Goal: Task Accomplishment & Management: Use online tool/utility

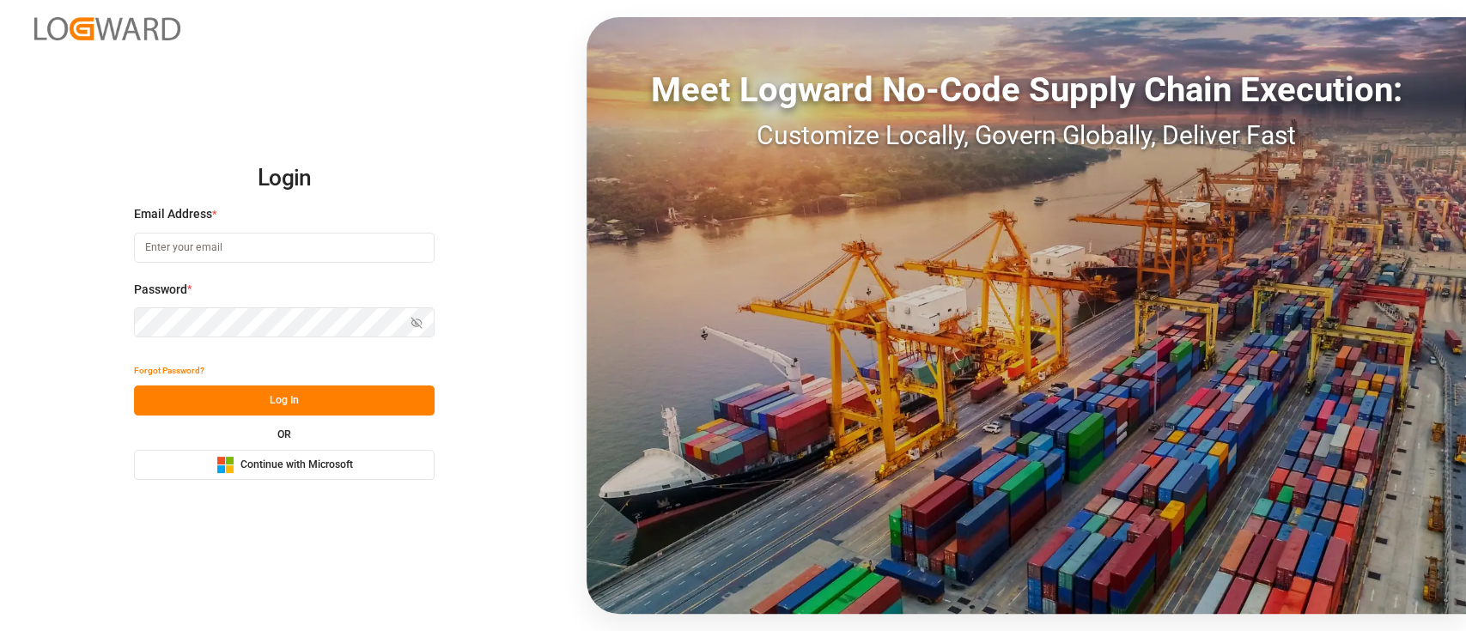
click at [304, 462] on span "Continue with Microsoft" at bounding box center [296, 465] width 112 height 15
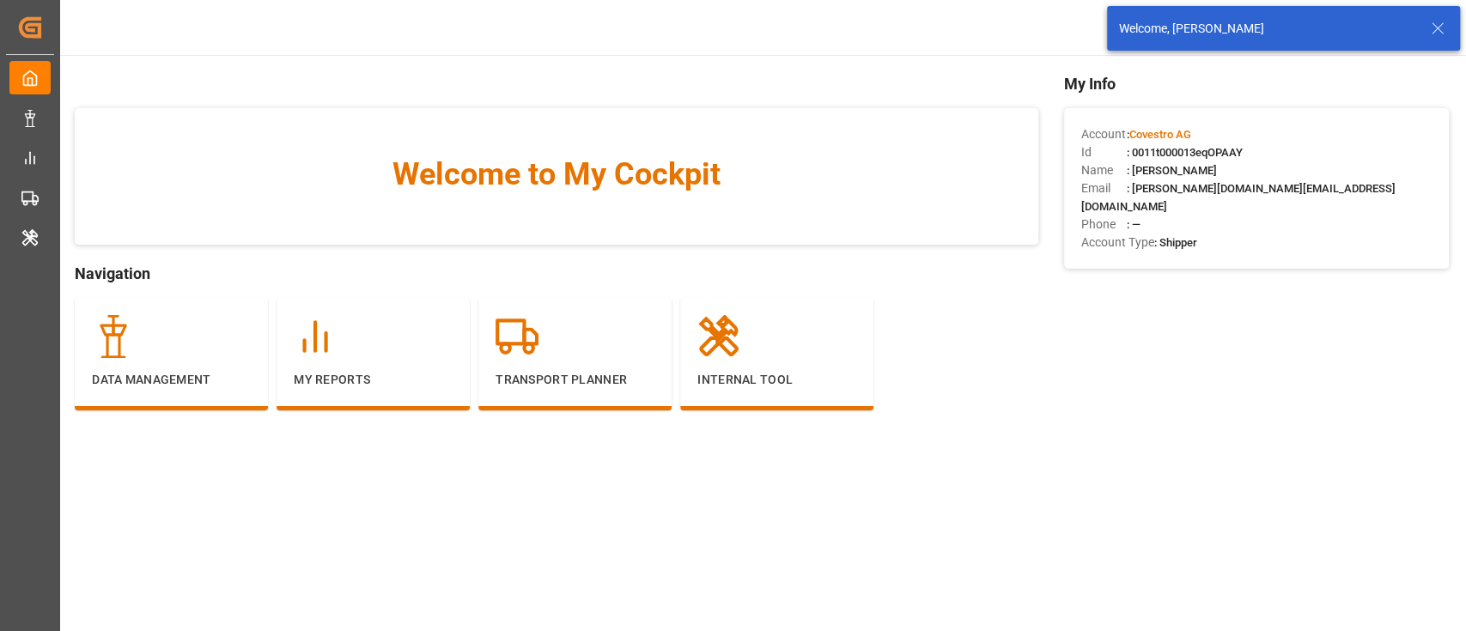
click at [1433, 37] on icon at bounding box center [1437, 28] width 21 height 21
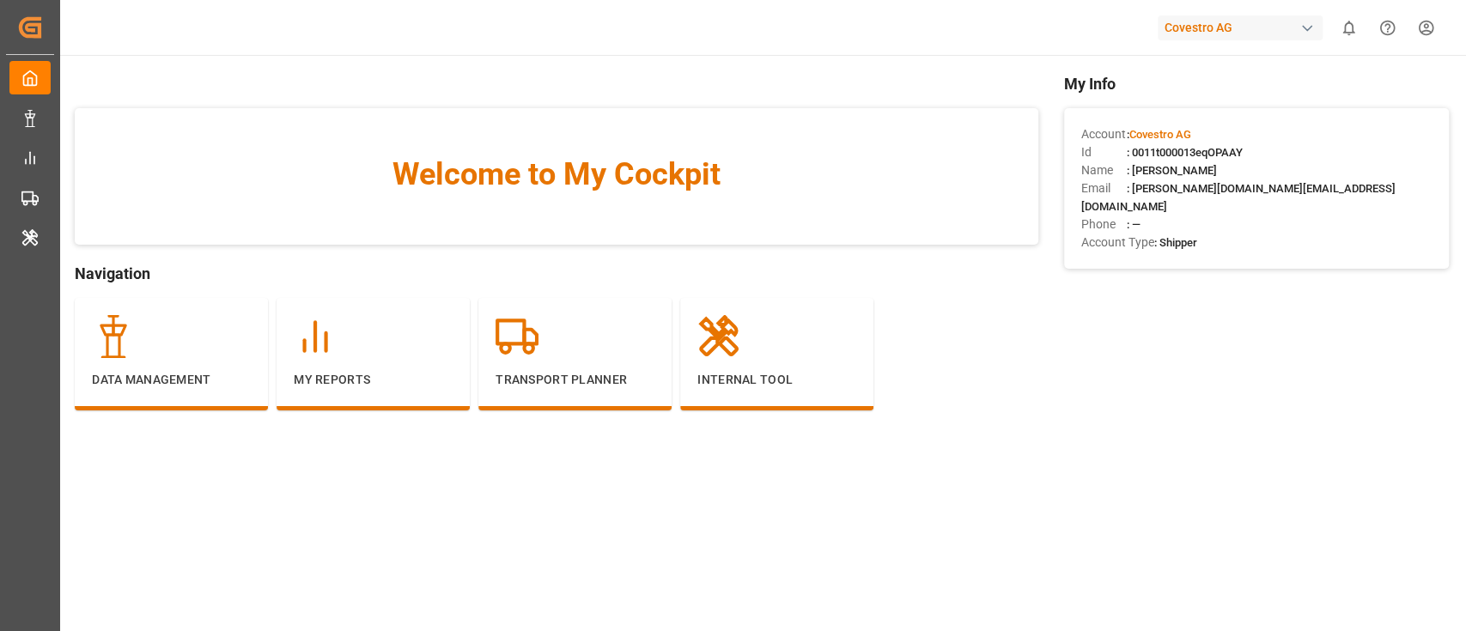
click at [1263, 31] on div "Covestro AG" at bounding box center [1239, 27] width 165 height 25
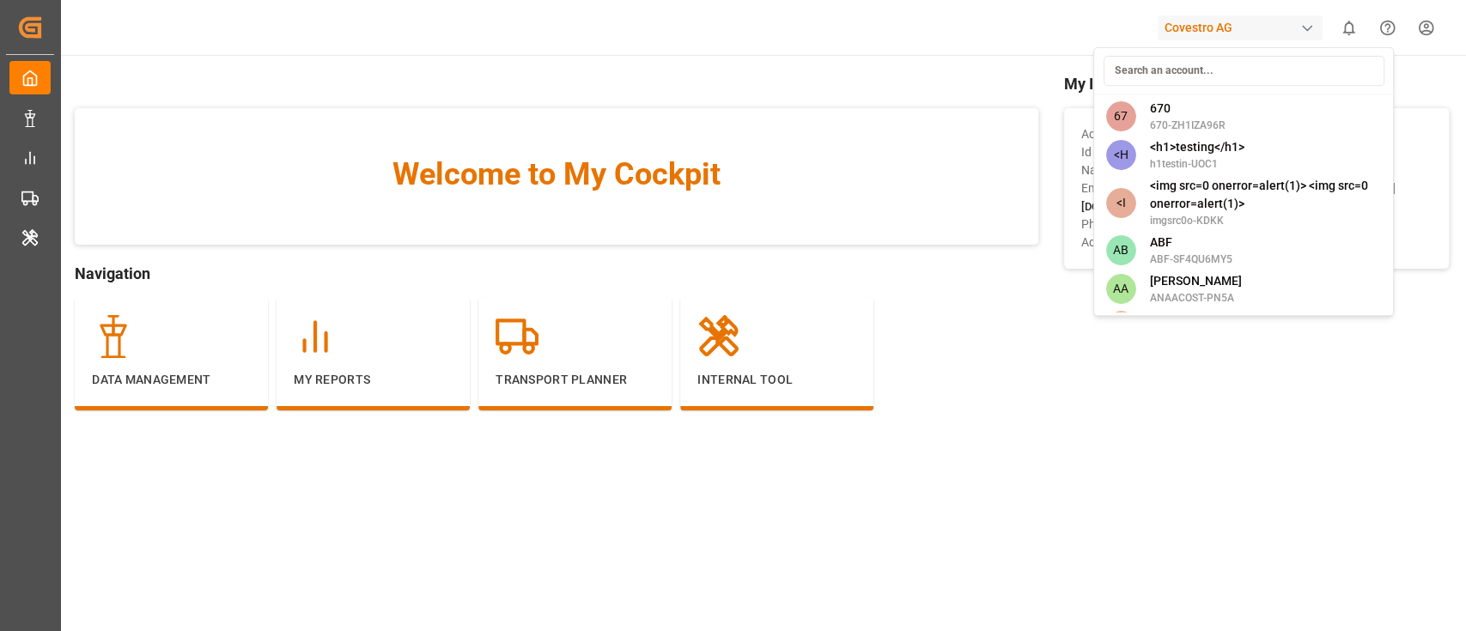
click at [1052, 402] on html "Created by potrace 1.15, written by [PERSON_NAME] [DATE]-[DATE] Created by potr…" at bounding box center [733, 315] width 1466 height 631
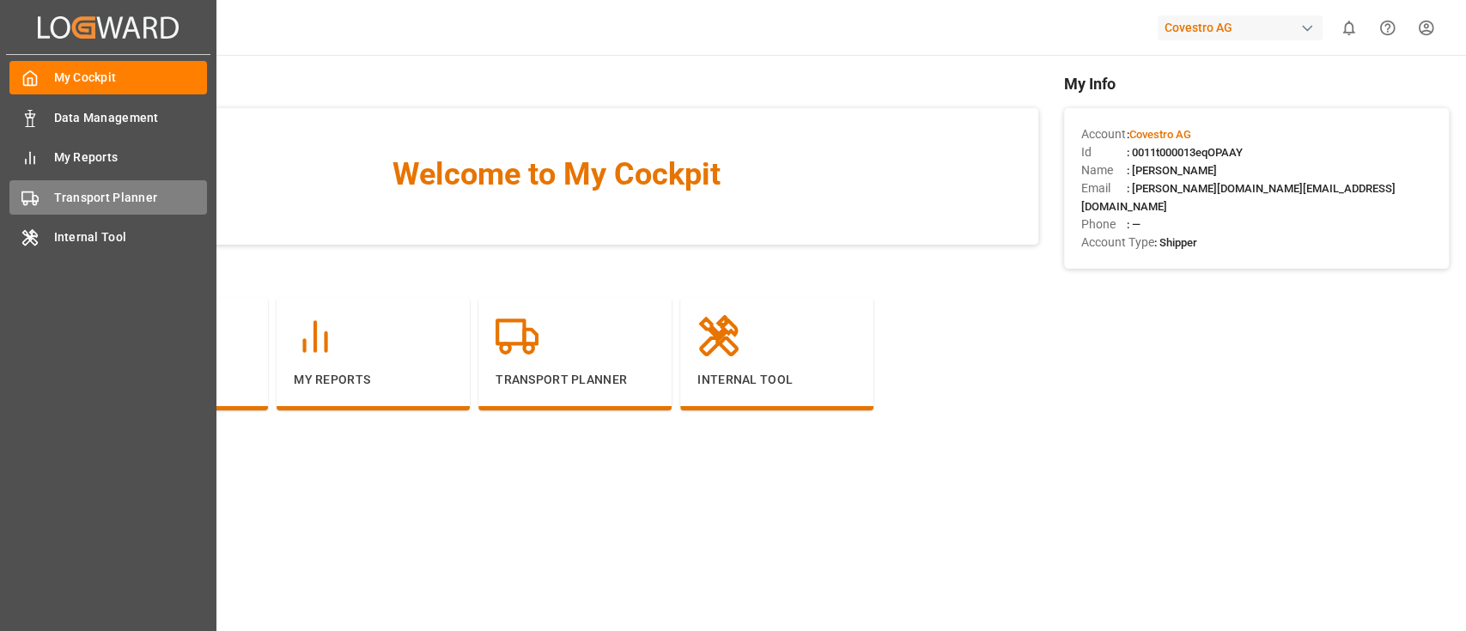
click at [100, 194] on span "Transport Planner" at bounding box center [131, 198] width 154 height 18
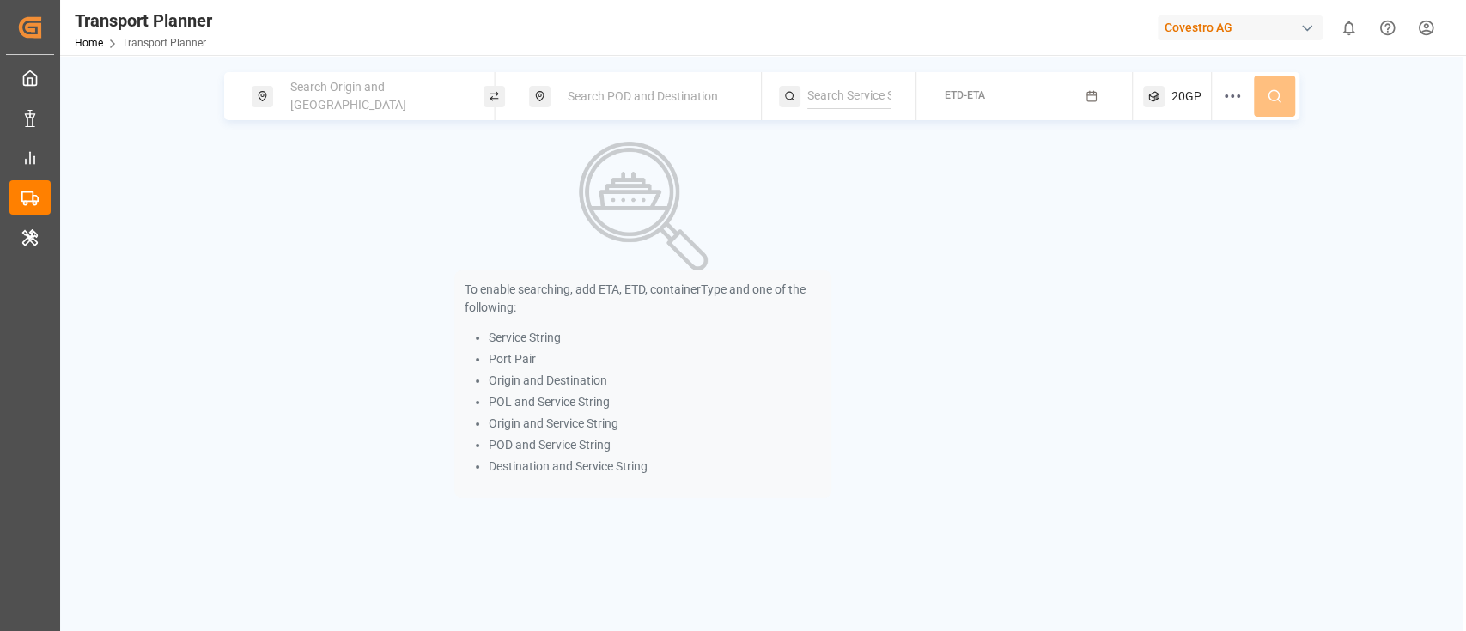
click at [412, 103] on div "Search Origin and [GEOGRAPHIC_DATA]" at bounding box center [372, 96] width 185 height 50
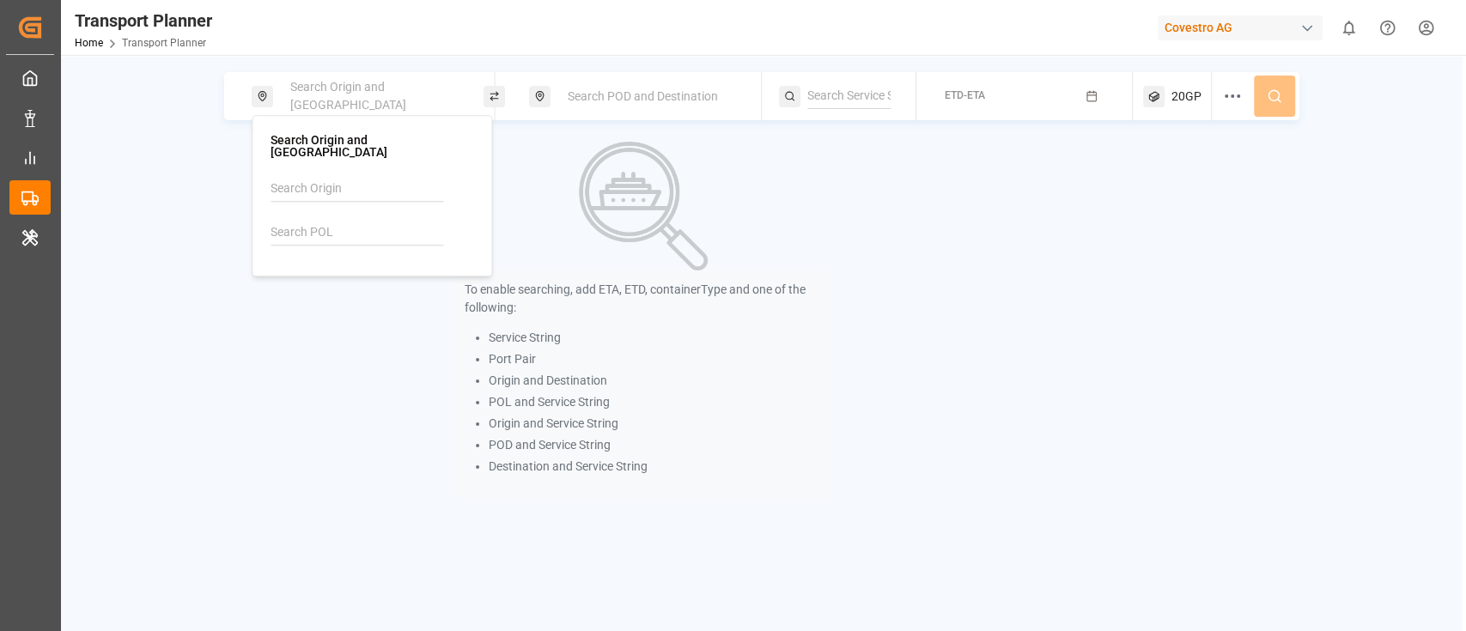
click at [325, 220] on input at bounding box center [356, 233] width 173 height 26
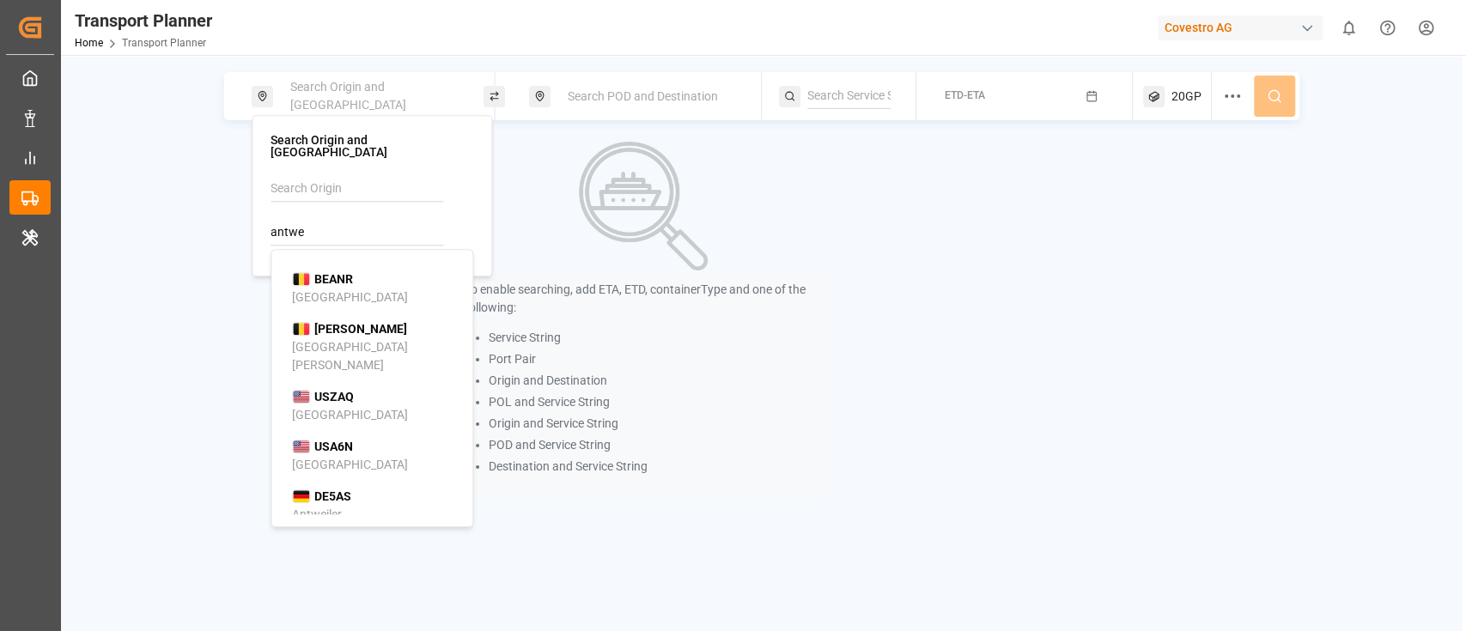
click at [355, 270] on div "BEANR [GEOGRAPHIC_DATA]" at bounding box center [375, 288] width 167 height 36
type input "BEANR"
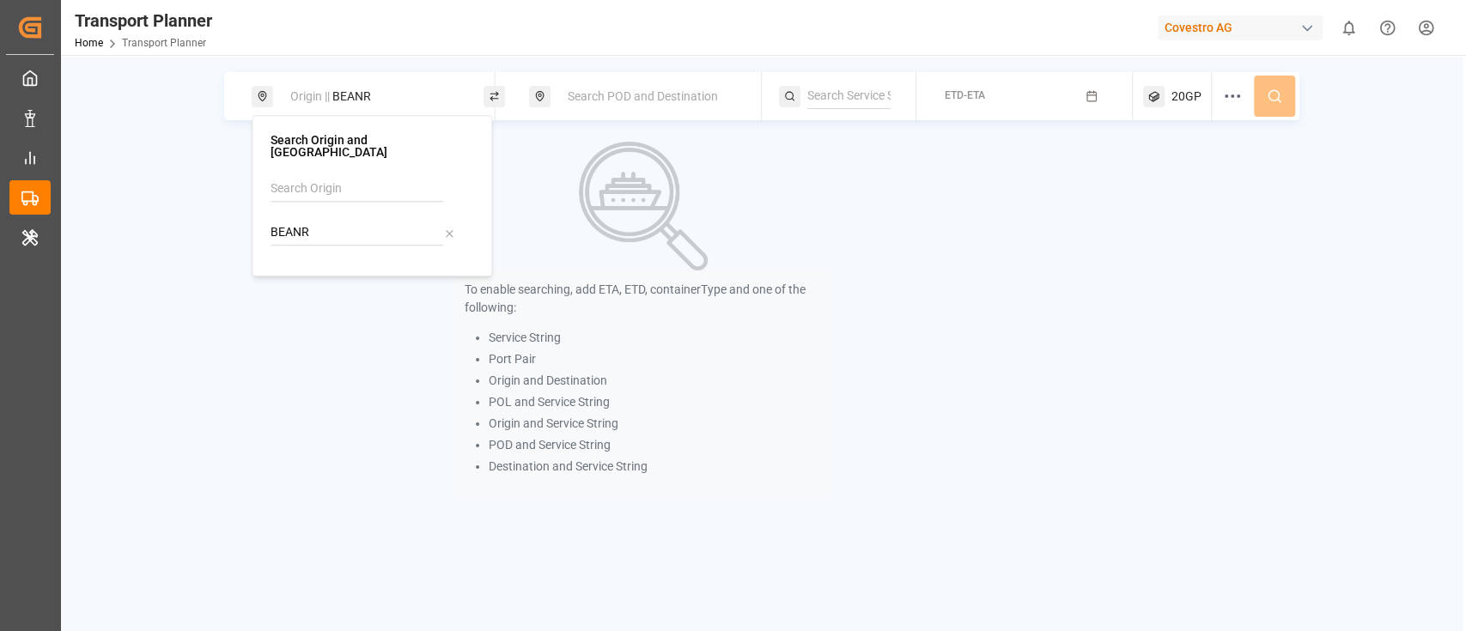
click at [604, 90] on span "Search POD and Destination" at bounding box center [643, 96] width 150 height 14
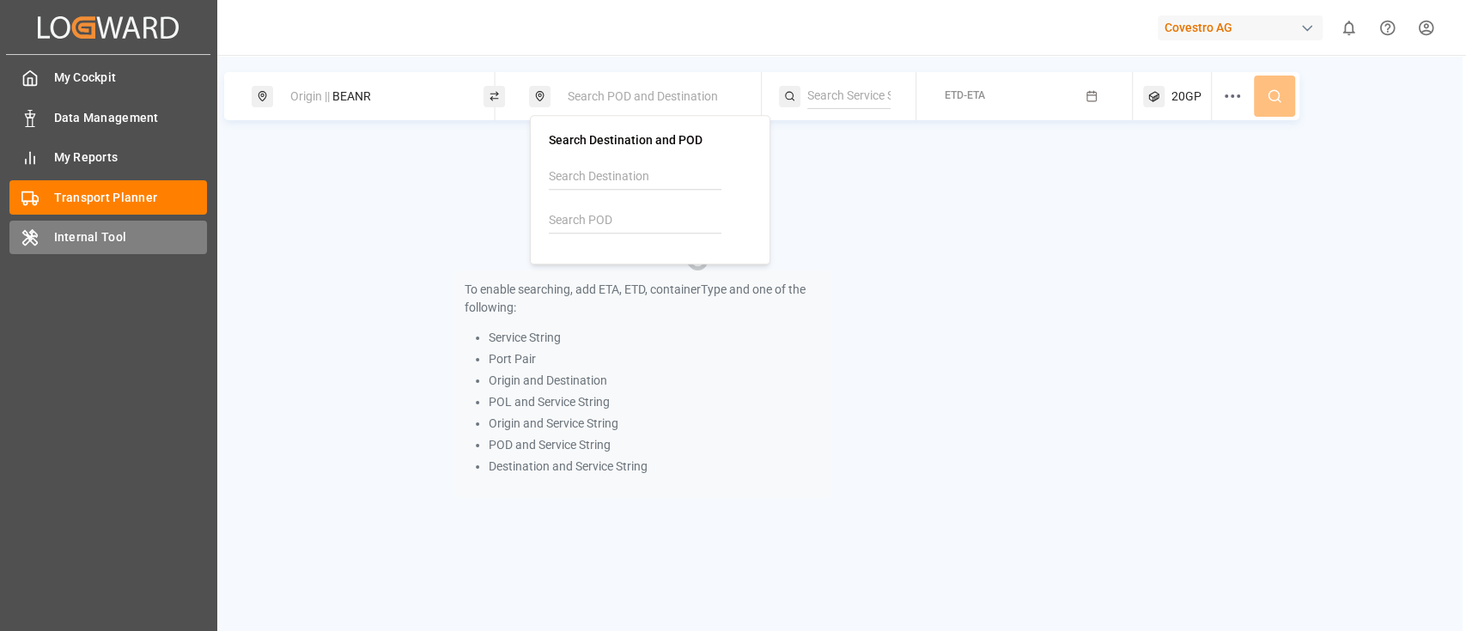
click at [112, 245] on span "Internal Tool" at bounding box center [131, 237] width 154 height 18
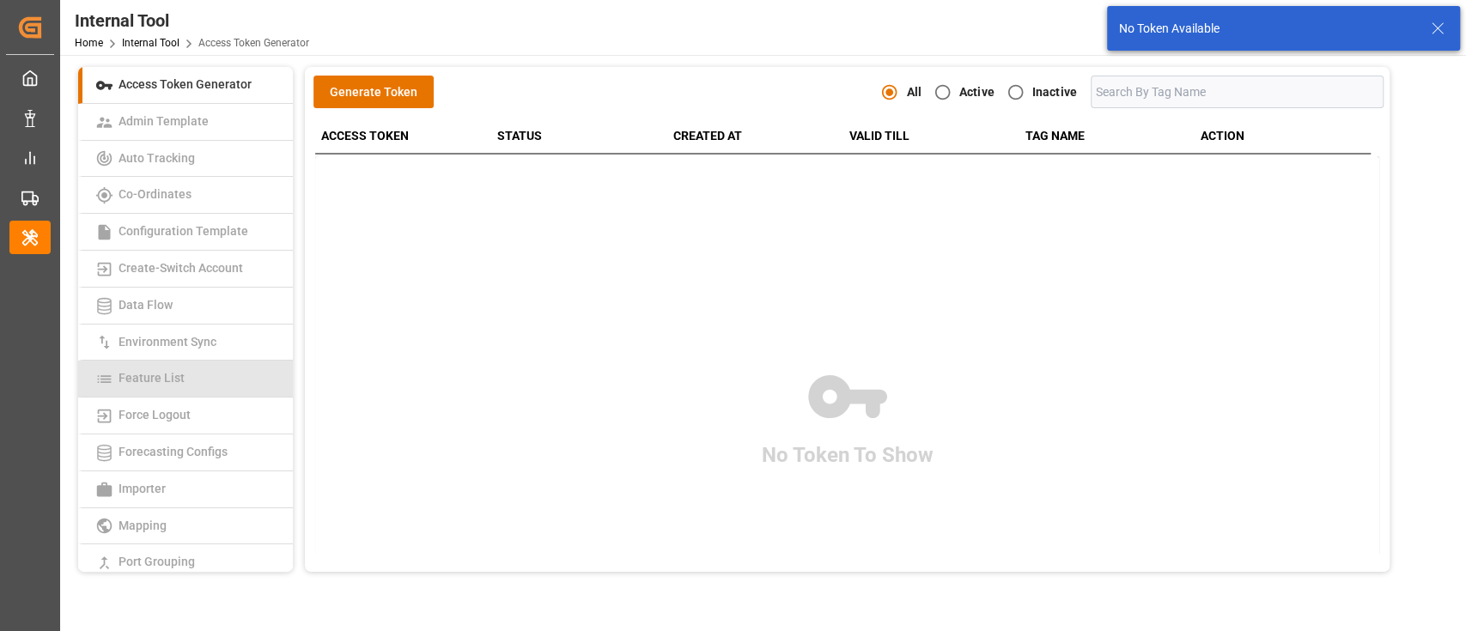
scroll to position [416, 0]
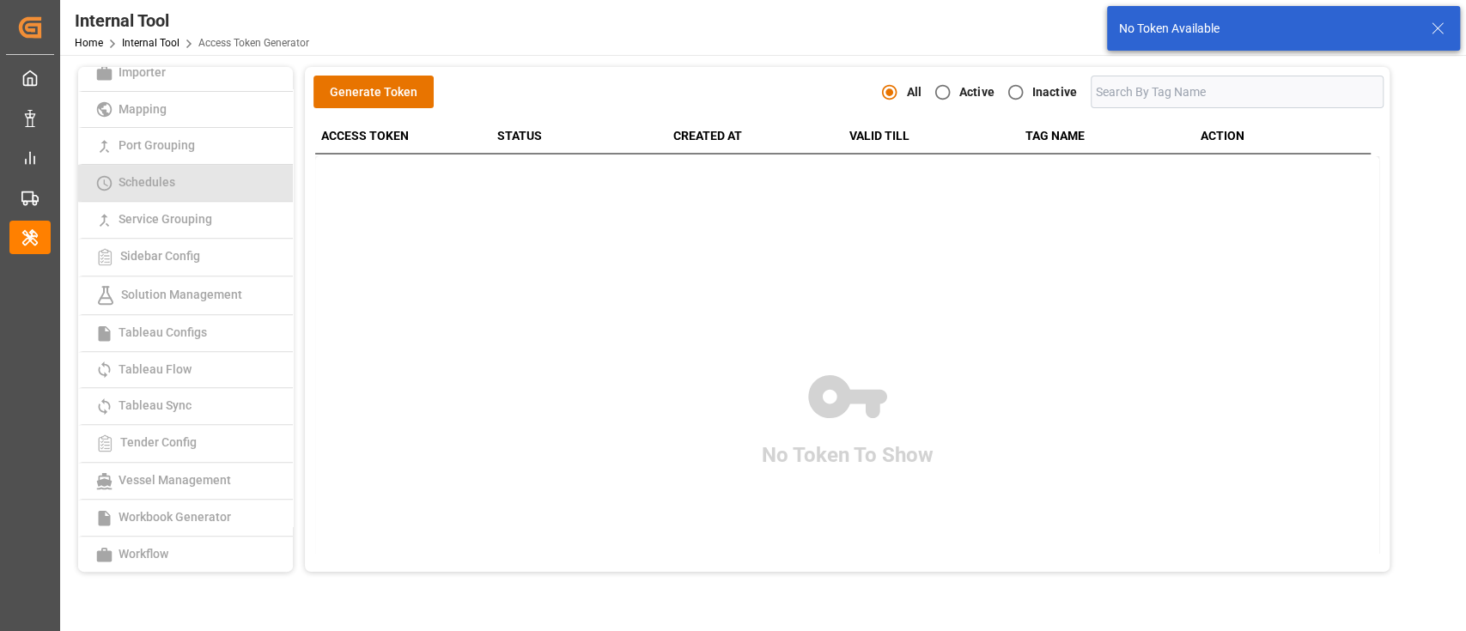
click at [203, 189] on link "Schedules" at bounding box center [185, 183] width 215 height 37
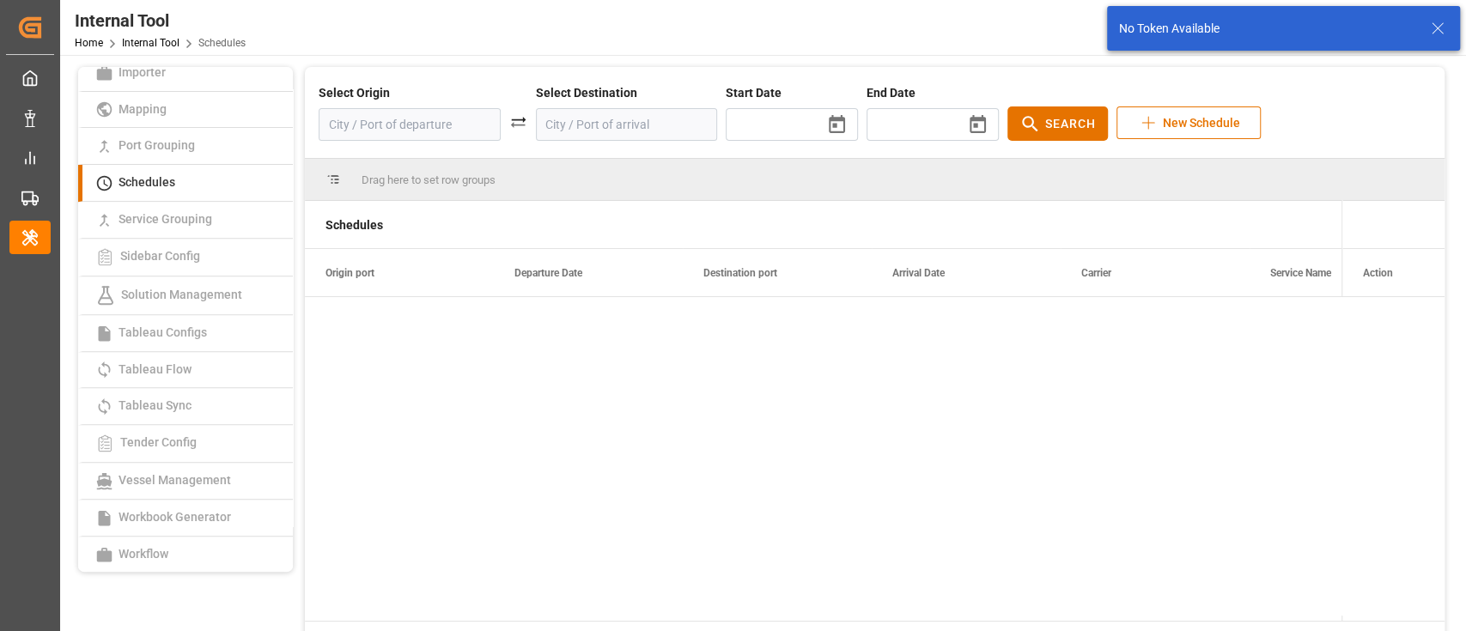
type input "[DATE]"
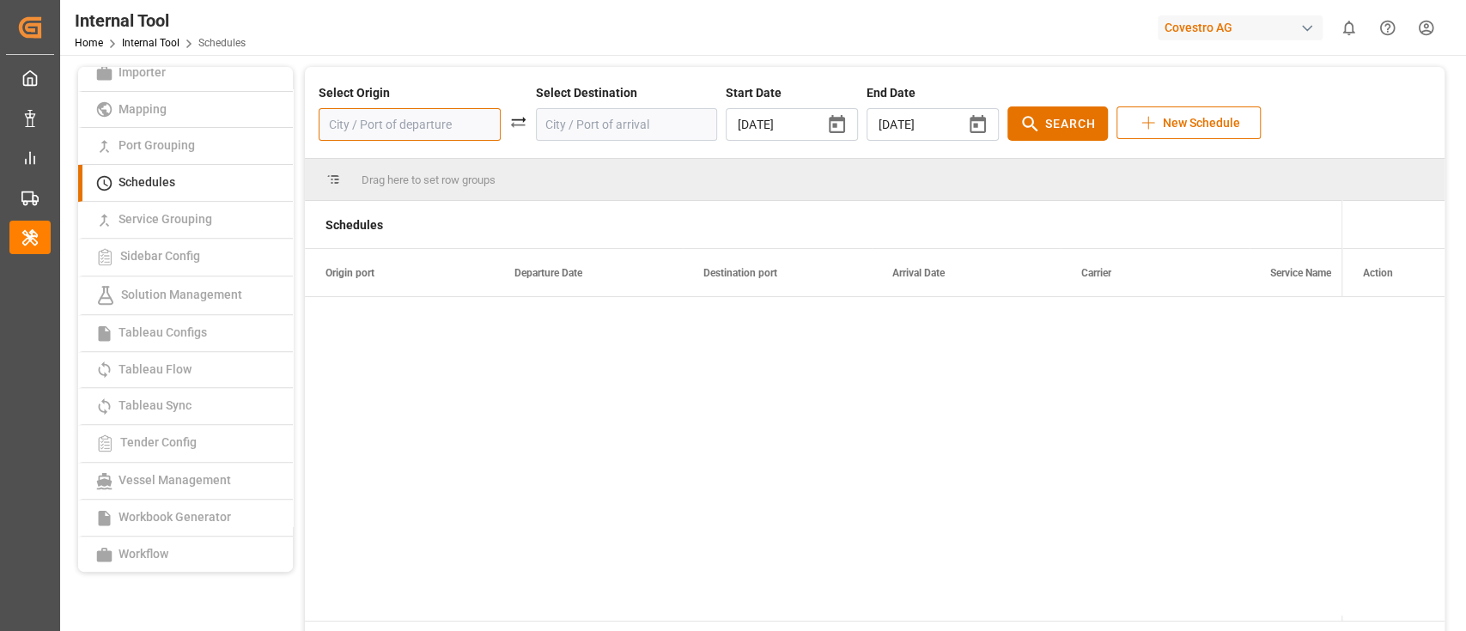
click at [443, 121] on input at bounding box center [410, 124] width 182 height 33
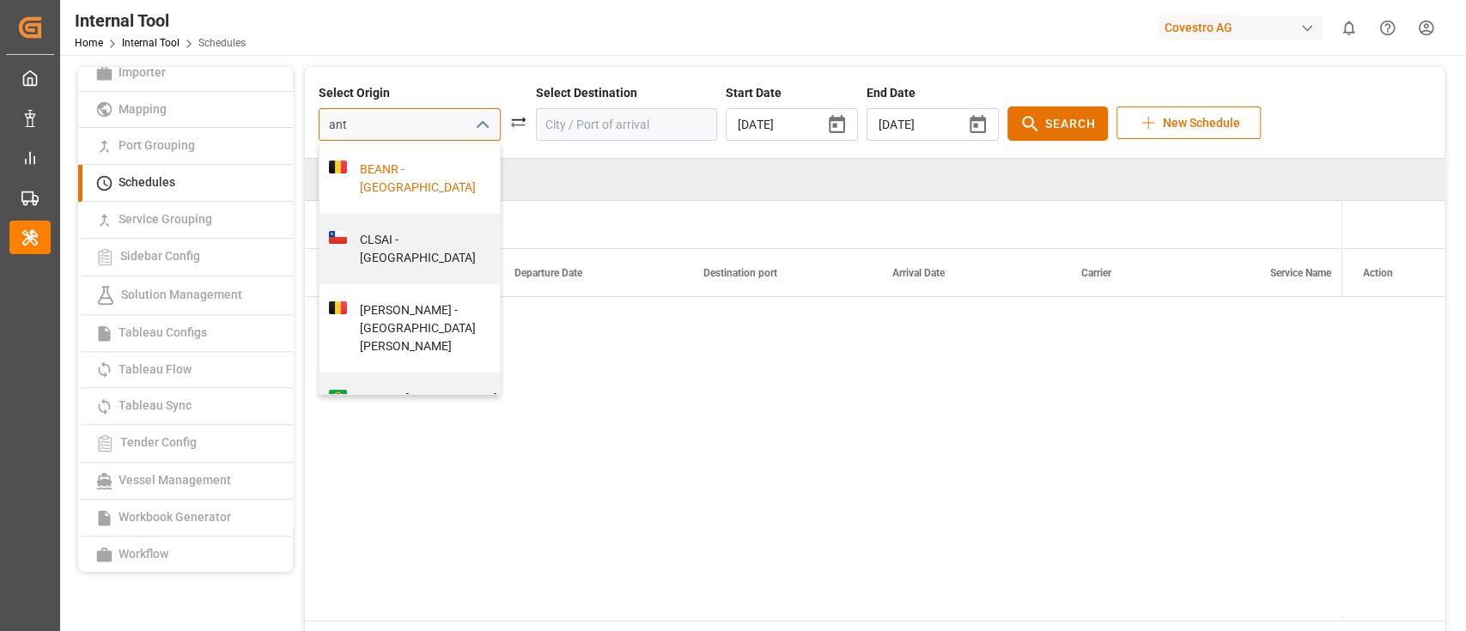
click at [424, 162] on div "BEANR - [GEOGRAPHIC_DATA]" at bounding box center [430, 179] width 167 height 36
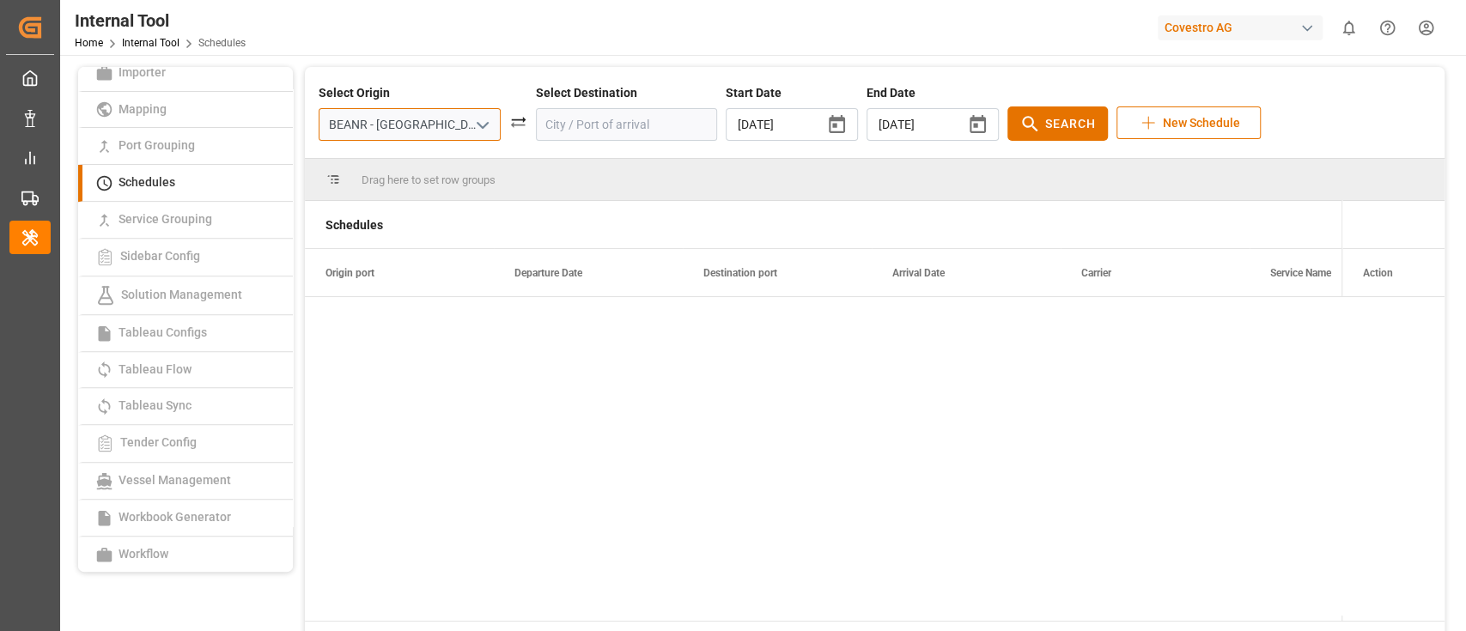
type input "BEANR - [GEOGRAPHIC_DATA]"
click at [554, 140] on input at bounding box center [627, 124] width 182 height 33
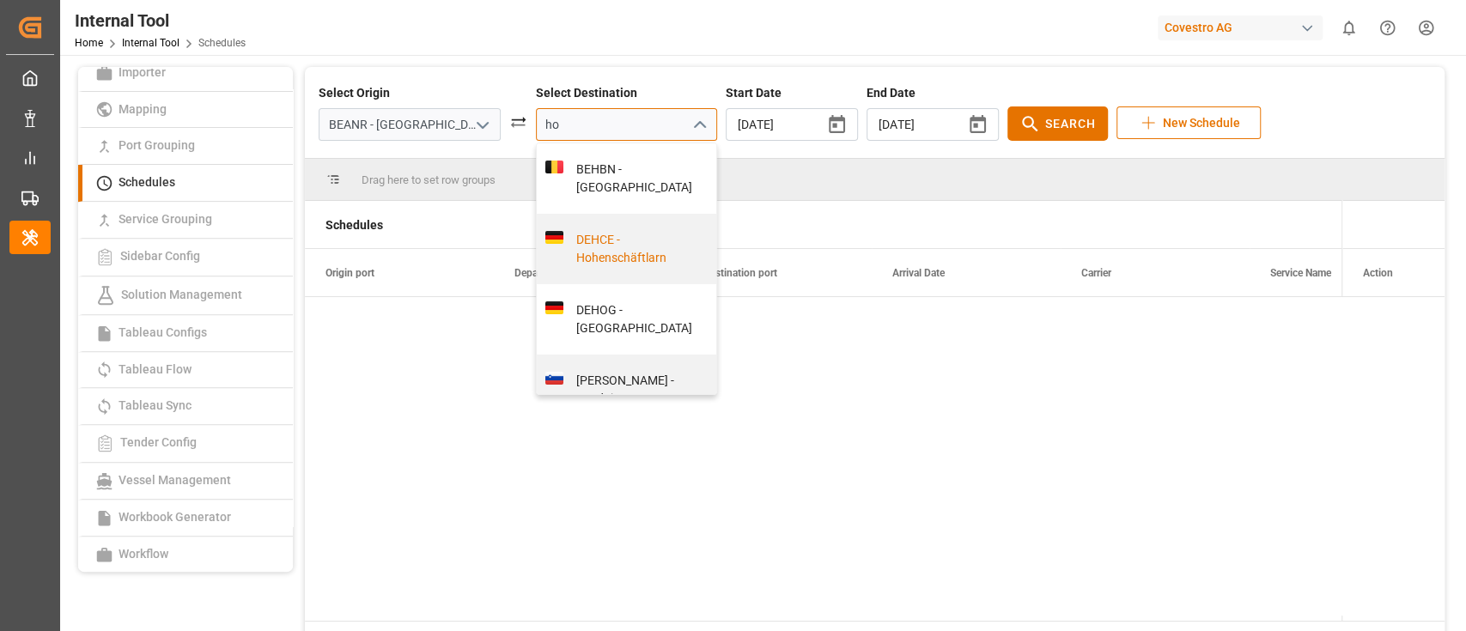
type input "ho"
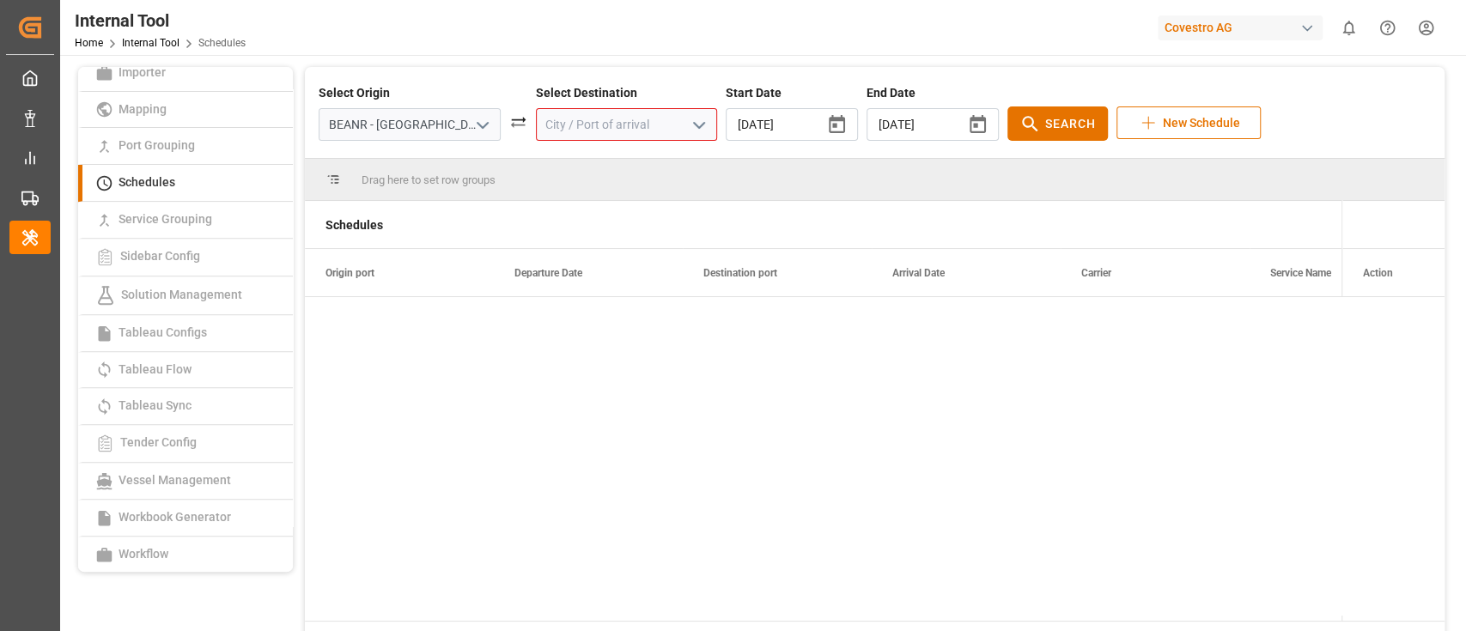
click at [581, 119] on input at bounding box center [627, 124] width 182 height 33
click at [598, 173] on div "VNCLI - Cát Lái" at bounding box center [635, 170] width 144 height 18
type input "VNCLI - Cát Lái"
click at [1019, 126] on icon at bounding box center [1029, 123] width 21 height 21
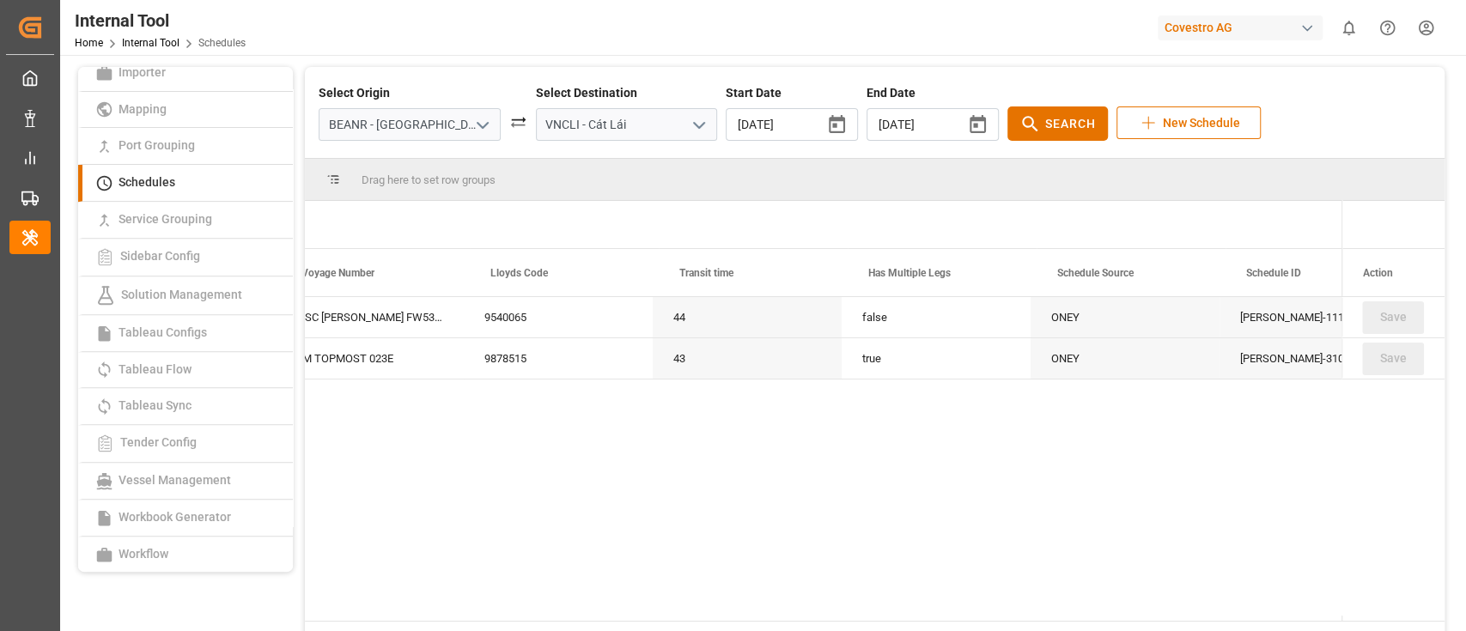
scroll to position [0, 1354]
click at [1105, 363] on div "ONEY" at bounding box center [1123, 358] width 189 height 40
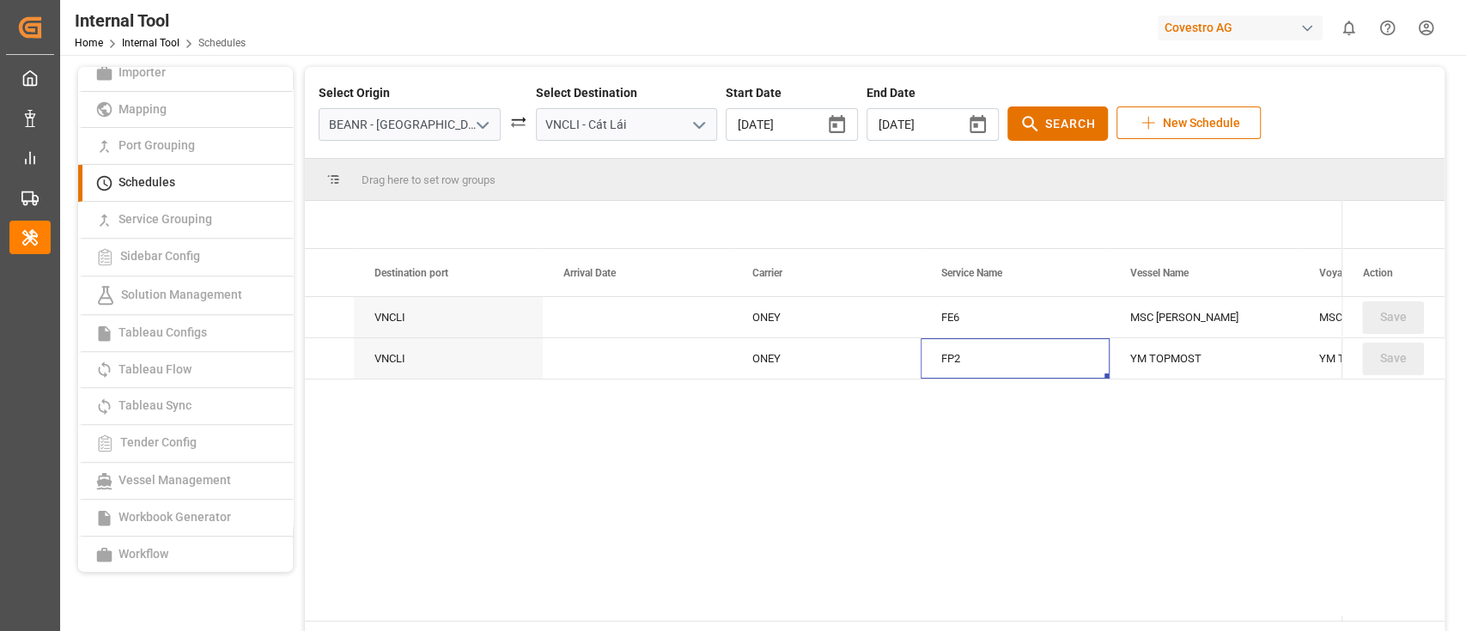
click at [983, 355] on div "FP2" at bounding box center [1014, 358] width 189 height 40
